Goal: Task Accomplishment & Management: Use online tool/utility

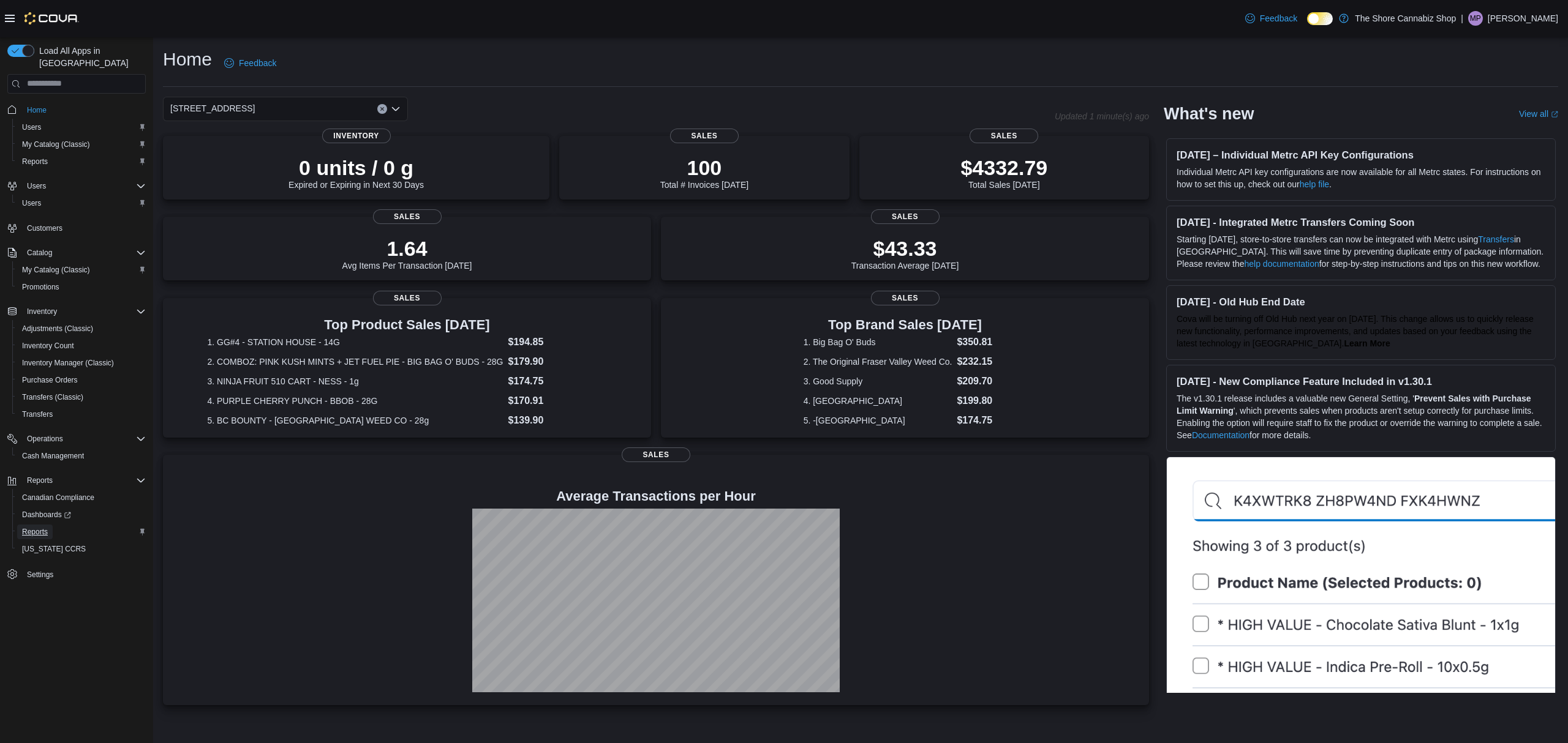
click at [42, 527] on span "Reports" at bounding box center [34, 532] width 25 height 10
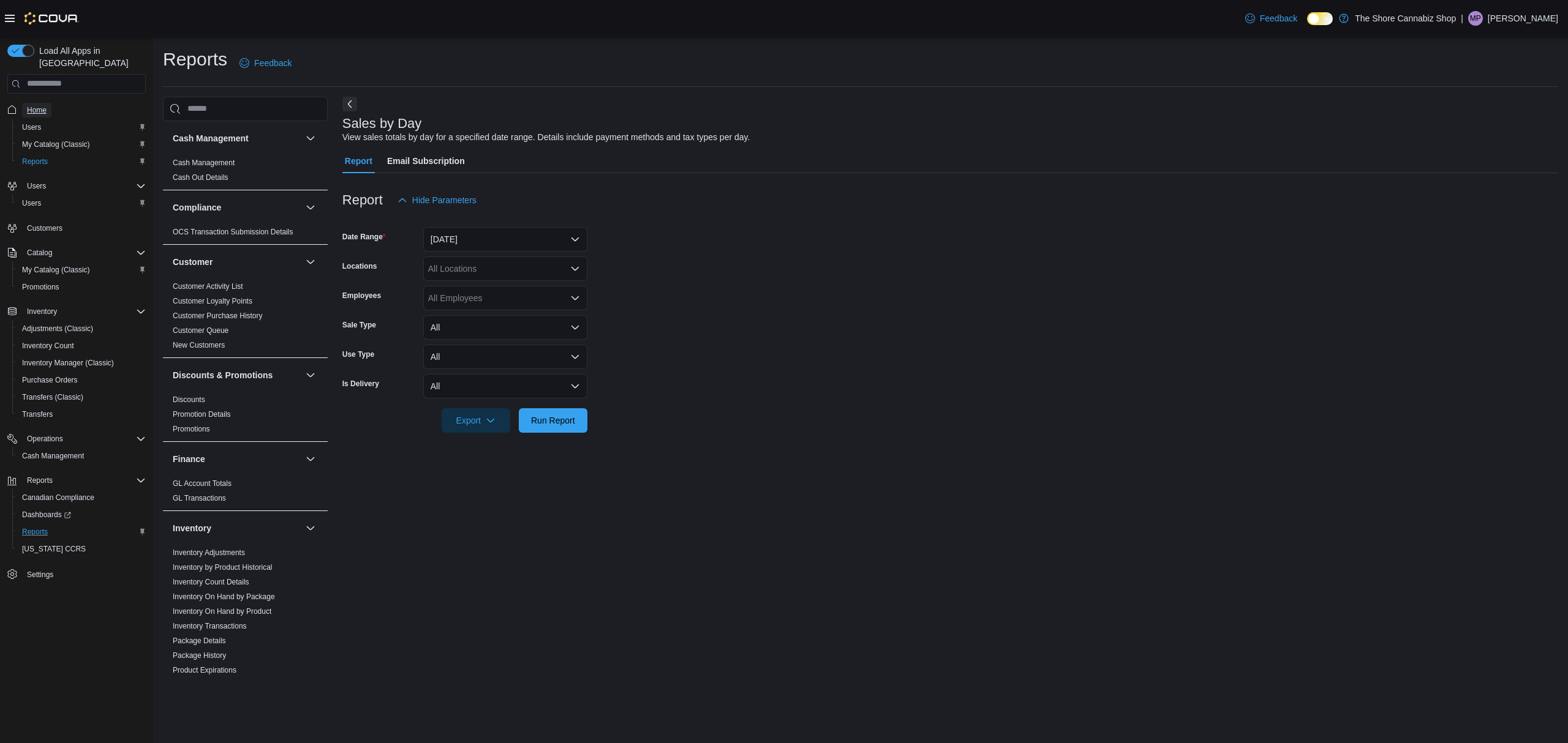
click at [30, 105] on span "Home" at bounding box center [36, 110] width 20 height 10
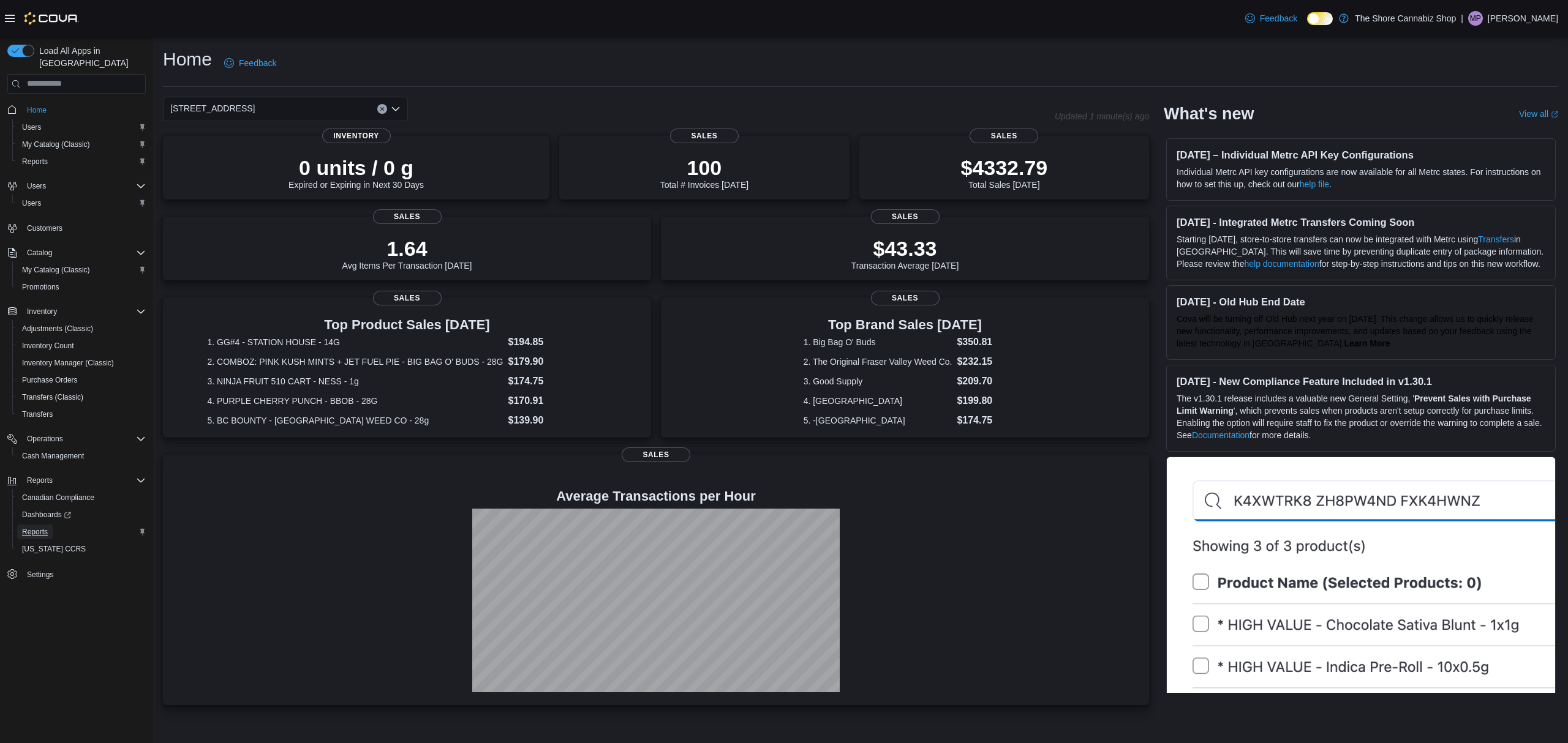
click at [39, 527] on span "Reports" at bounding box center [34, 532] width 25 height 10
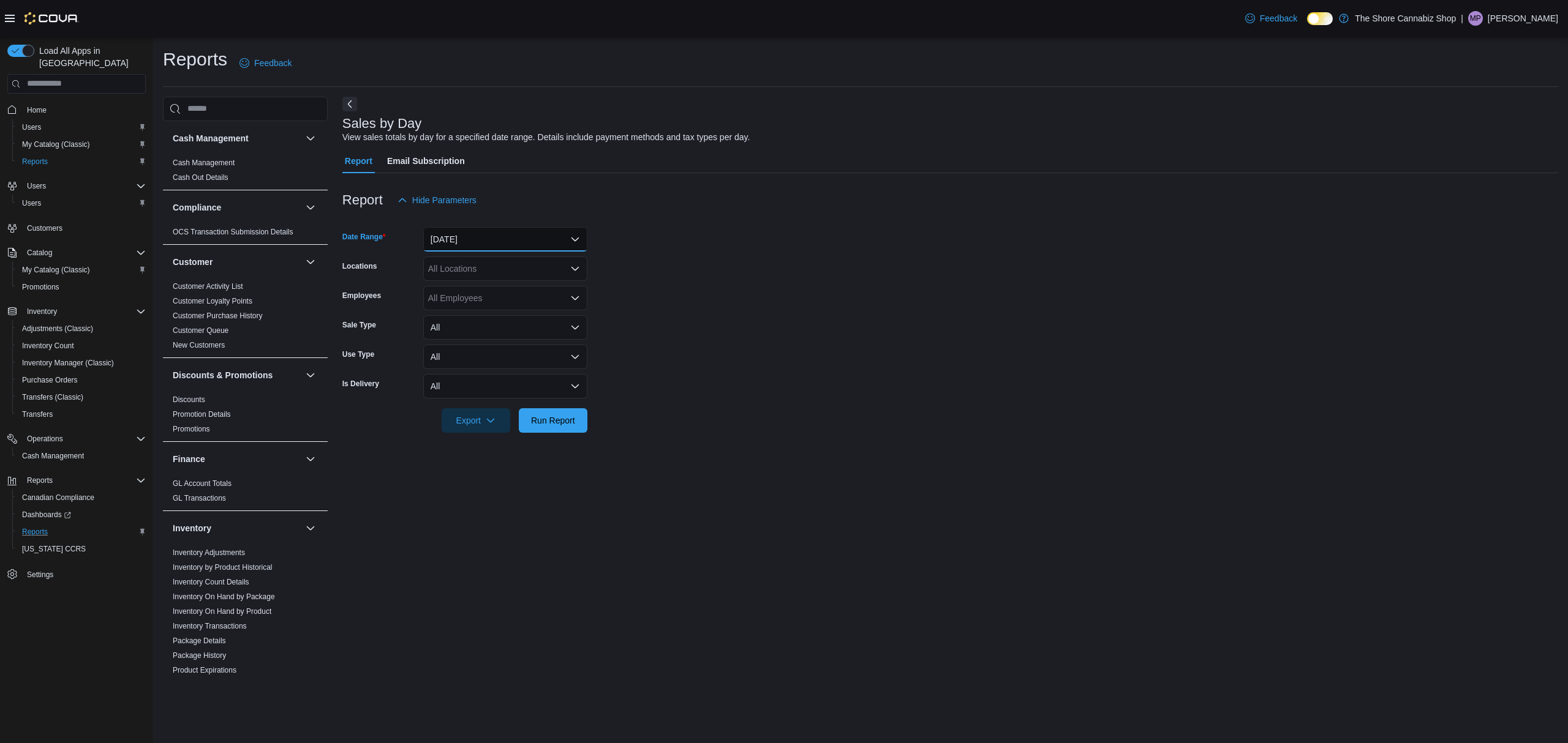
click at [561, 236] on button "[DATE]" at bounding box center [505, 239] width 164 height 25
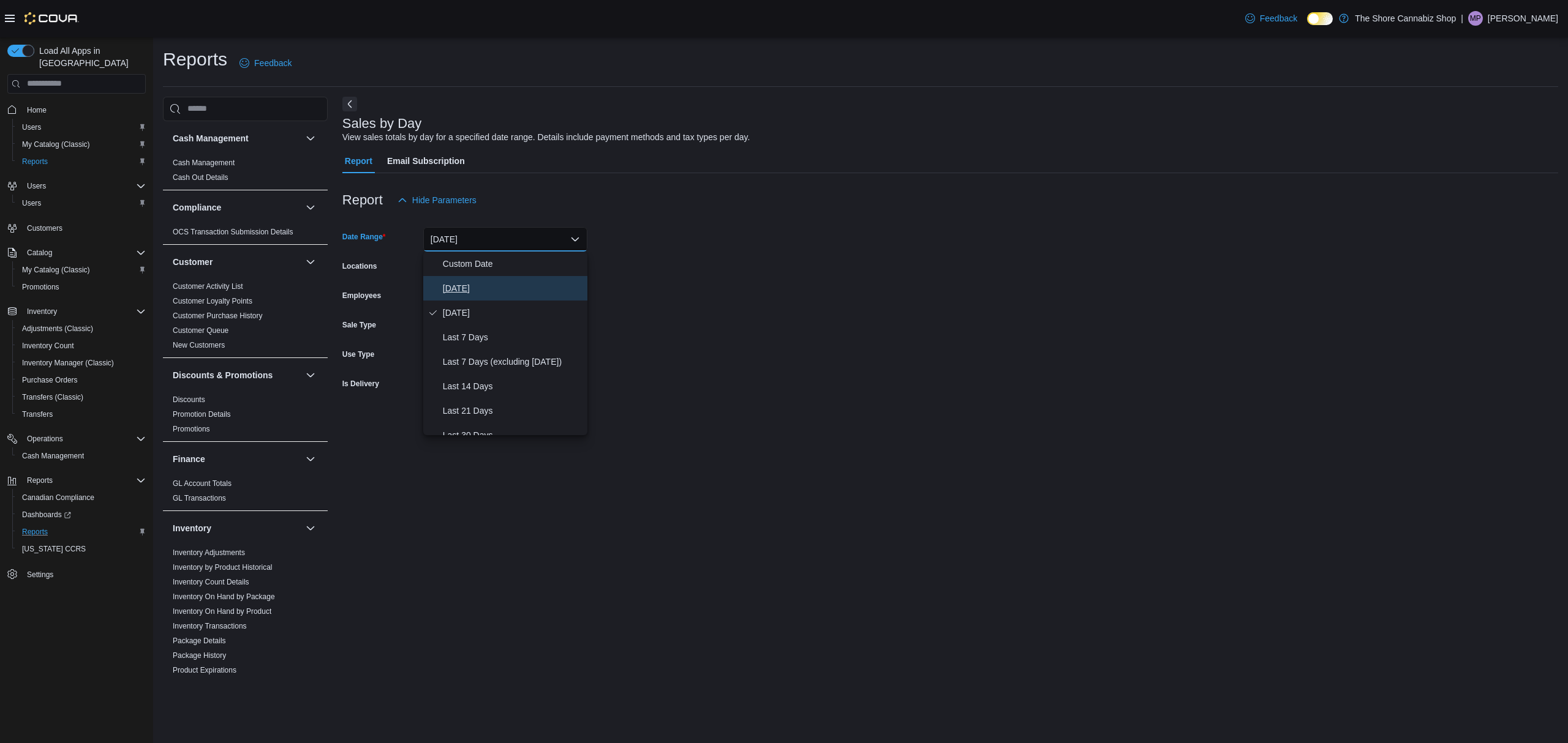
click at [488, 287] on span "[DATE]" at bounding box center [512, 288] width 140 height 14
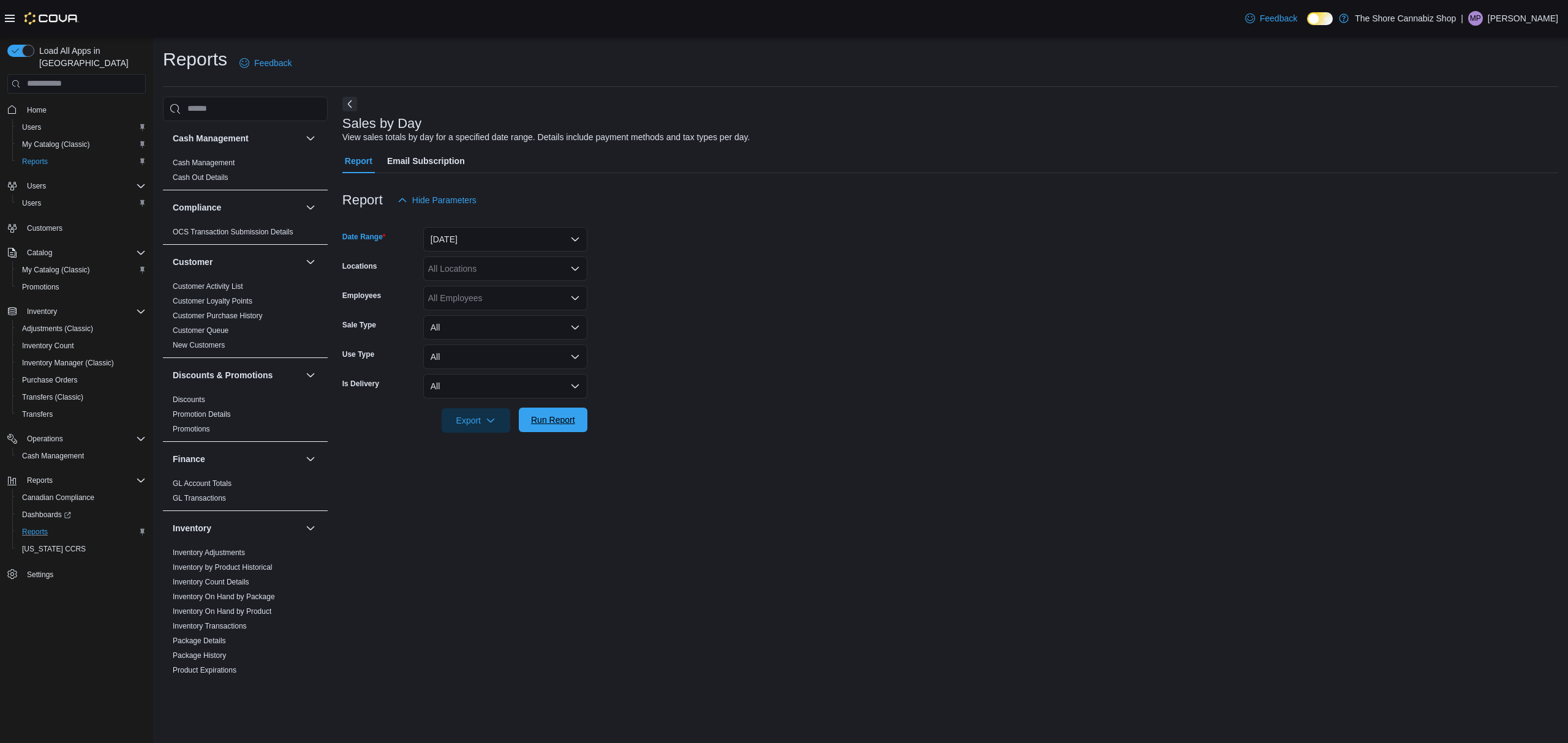
click at [565, 425] on span "Run Report" at bounding box center [553, 420] width 44 height 12
